Goal: Task Accomplishment & Management: Manage account settings

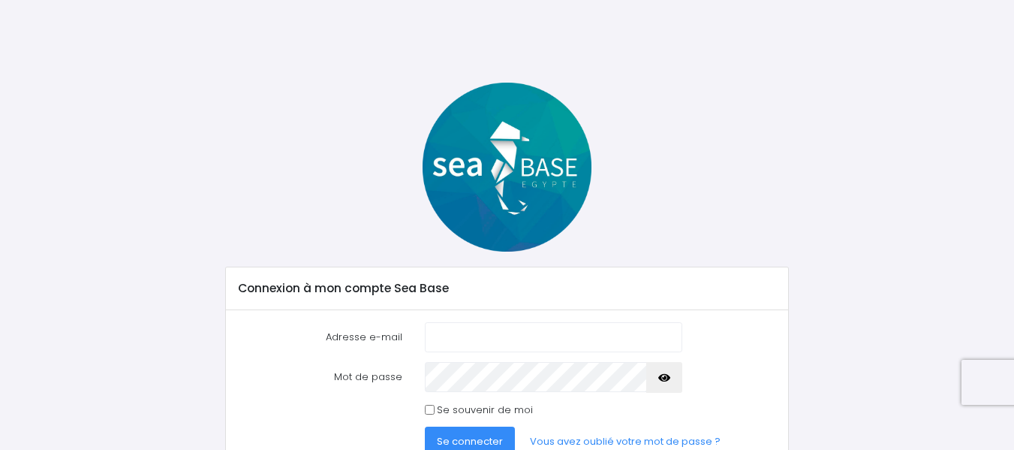
click at [501, 338] on input "Adresse e-mail" at bounding box center [553, 337] width 257 height 30
type input "[EMAIL_ADDRESS][DOMAIN_NAME]"
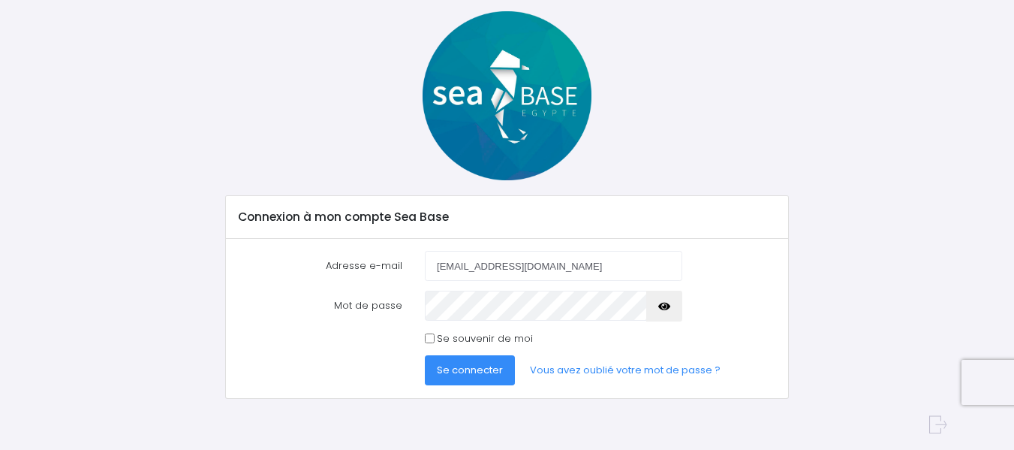
scroll to position [70, 0]
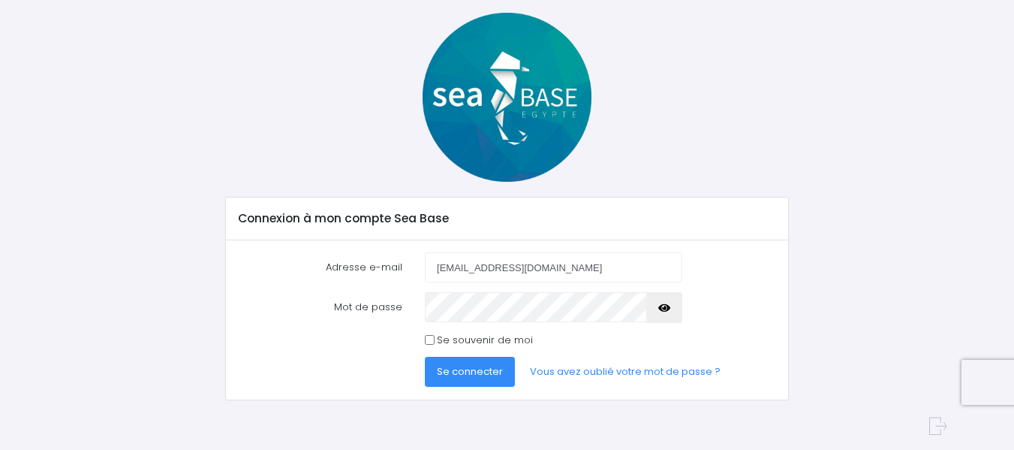
click at [660, 308] on icon "button" at bounding box center [664, 308] width 12 height 0
click at [429, 344] on input "Se souvenir de moi" at bounding box center [430, 340] width 10 height 10
checkbox input "true"
click at [472, 371] on span "Se connecter" at bounding box center [470, 371] width 66 height 14
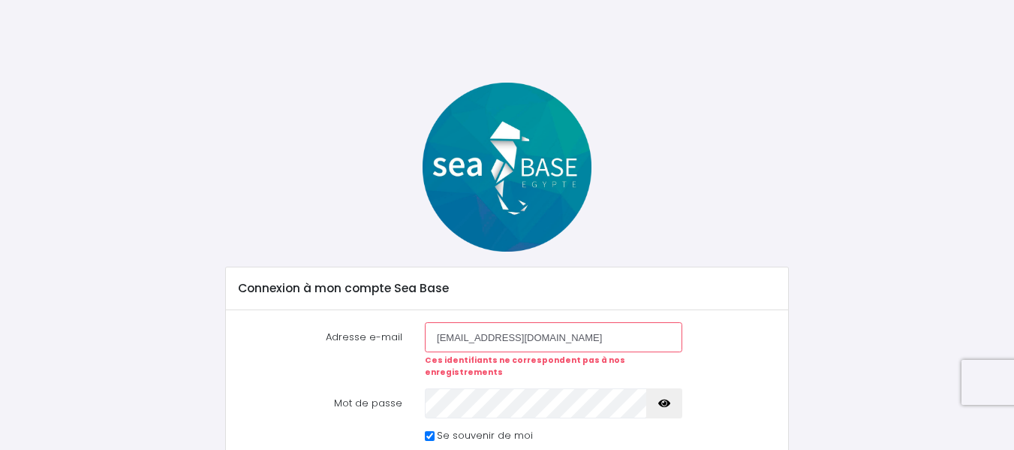
click at [547, 332] on input "[EMAIL_ADDRESS][DOMAIN_NAME]" at bounding box center [553, 337] width 257 height 30
type input "j"
type input "[EMAIL_ADDRESS][DOMAIN_NAME]"
click at [855, 397] on div "Connexion à mon compte Sea Base Adresse e-mail jac.rouvres@gmail.com Ces identi…" at bounding box center [507, 289] width 879 height 413
click at [665, 403] on icon "button" at bounding box center [664, 403] width 12 height 0
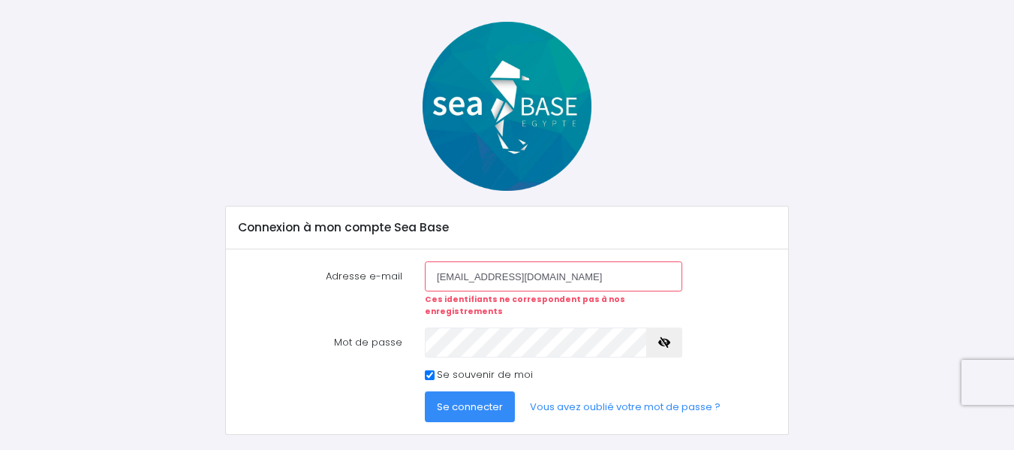
scroll to position [62, 0]
click at [469, 399] on span "Se connecter" at bounding box center [470, 406] width 66 height 14
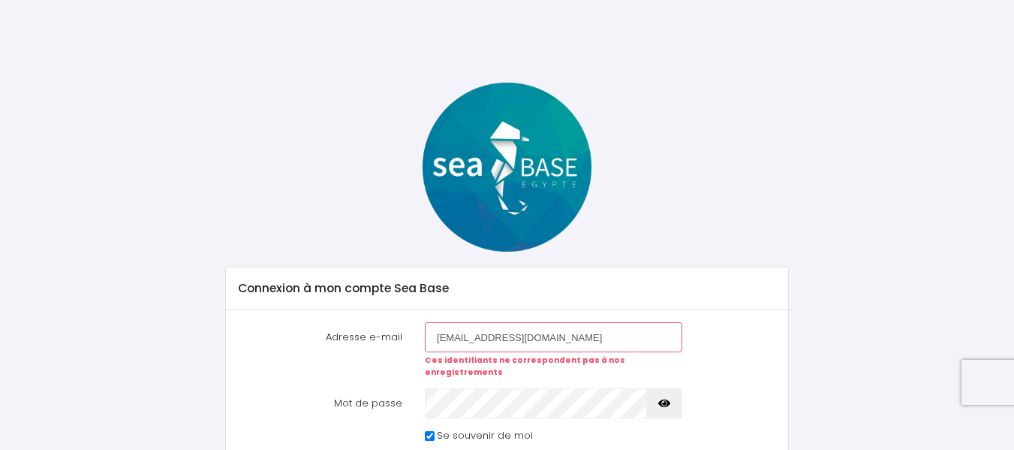
scroll to position [86, 0]
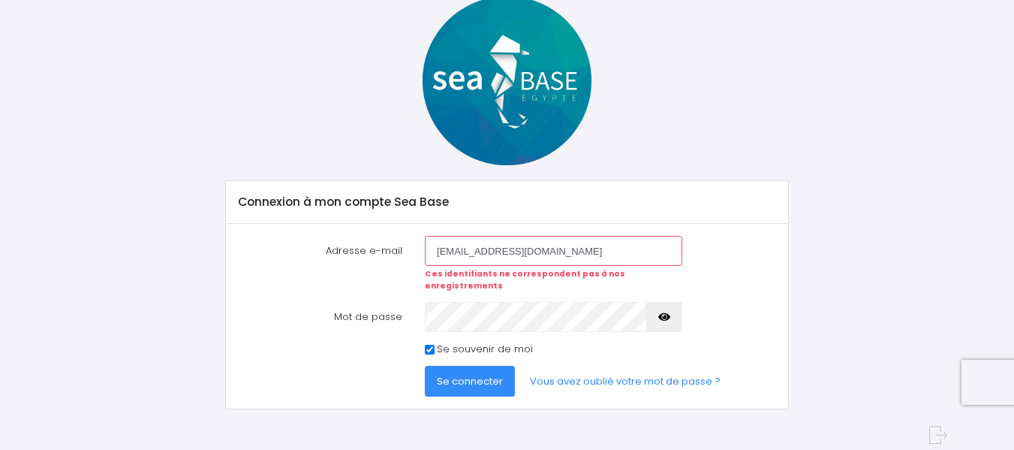
click at [664, 317] on icon "button" at bounding box center [664, 317] width 12 height 0
click at [465, 374] on span "Se connecter" at bounding box center [470, 381] width 66 height 14
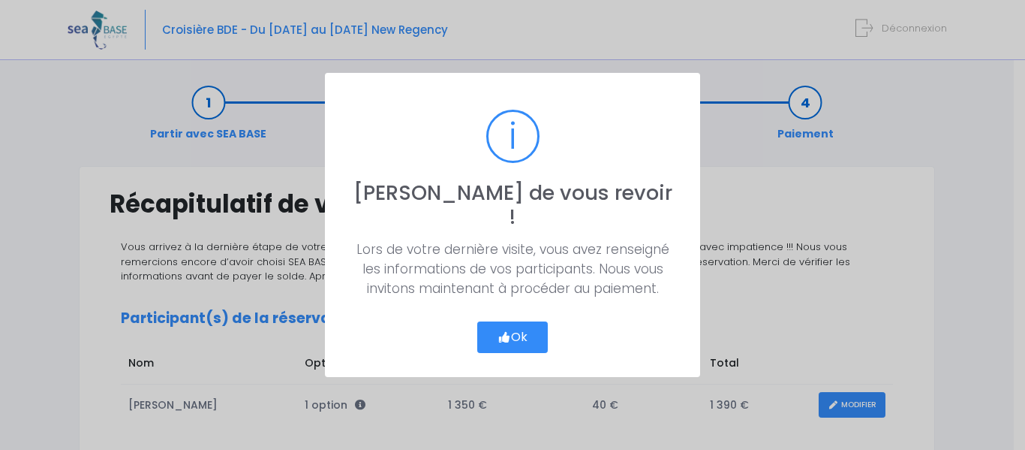
click at [525, 326] on button "Ok" at bounding box center [512, 337] width 71 height 32
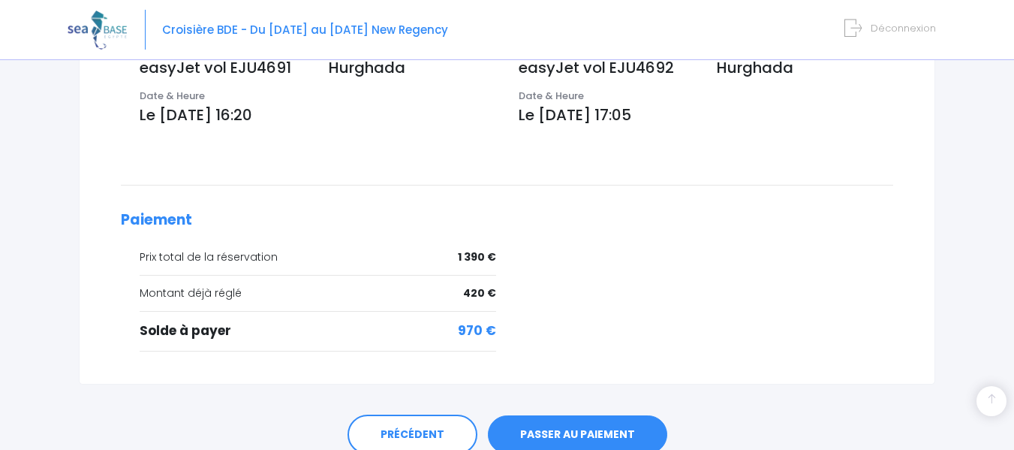
scroll to position [543, 0]
